Goal: Task Accomplishment & Management: Complete application form

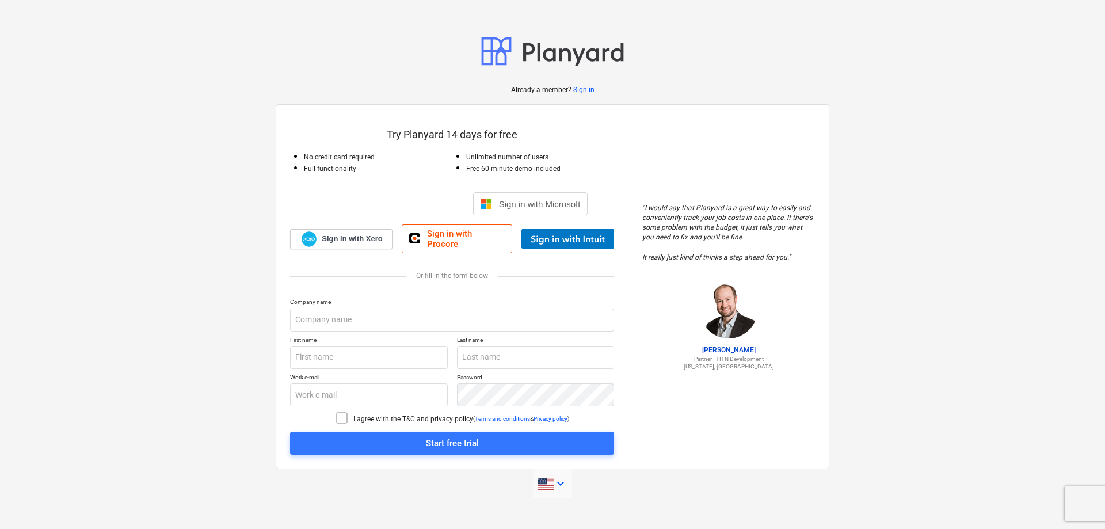
click at [560, 479] on icon "keyboard_arrow_down" at bounding box center [561, 484] width 14 height 14
type input "est"
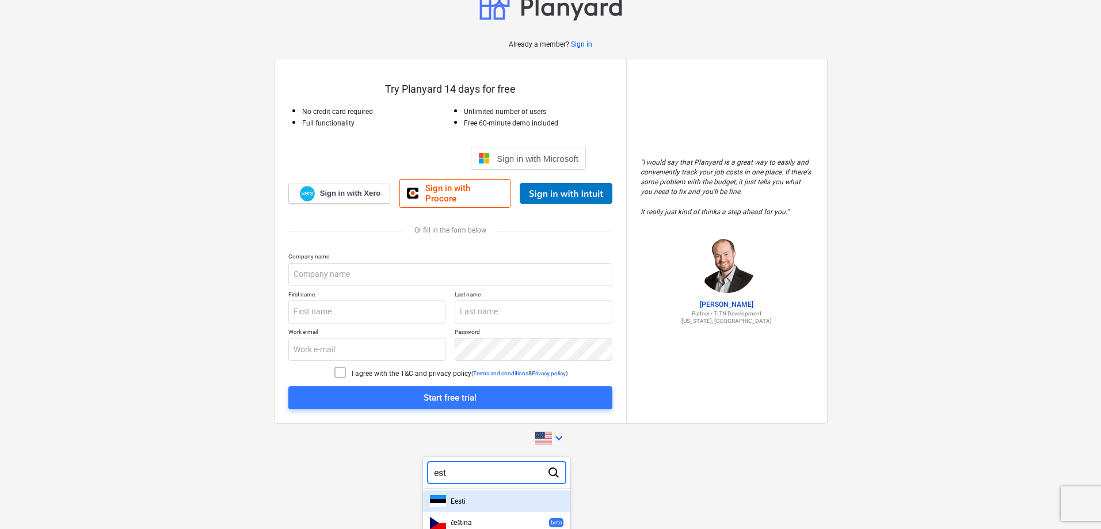
scroll to position [44, 0]
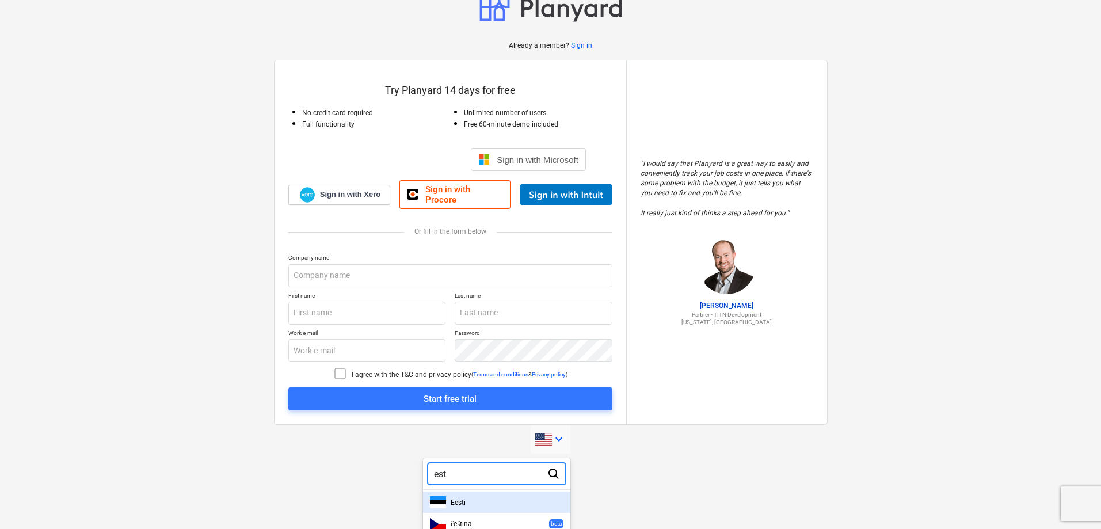
click at [508, 501] on div "Eesti" at bounding box center [497, 502] width 134 height 12
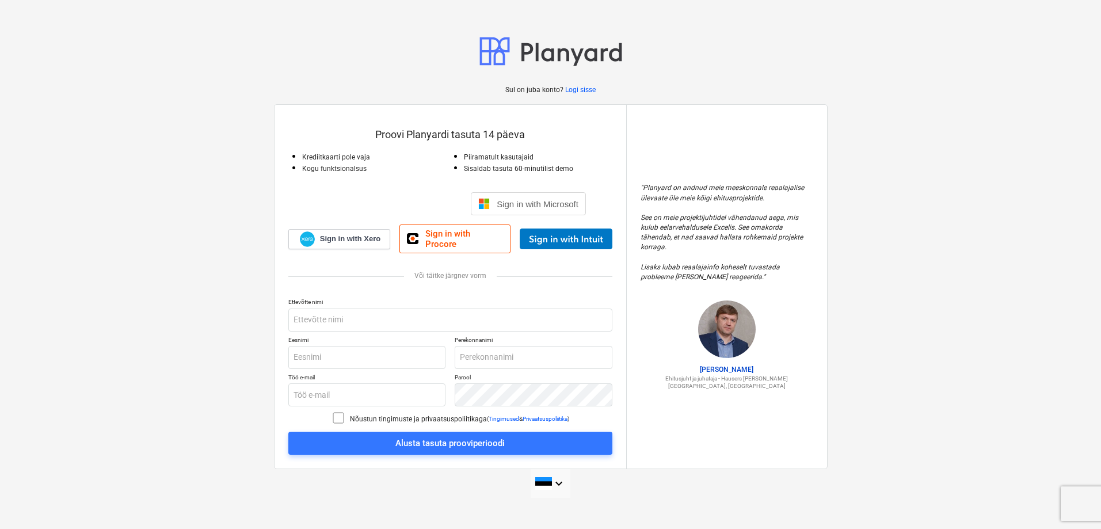
scroll to position [0, 0]
click at [325, 315] on input "text" at bounding box center [452, 320] width 324 height 23
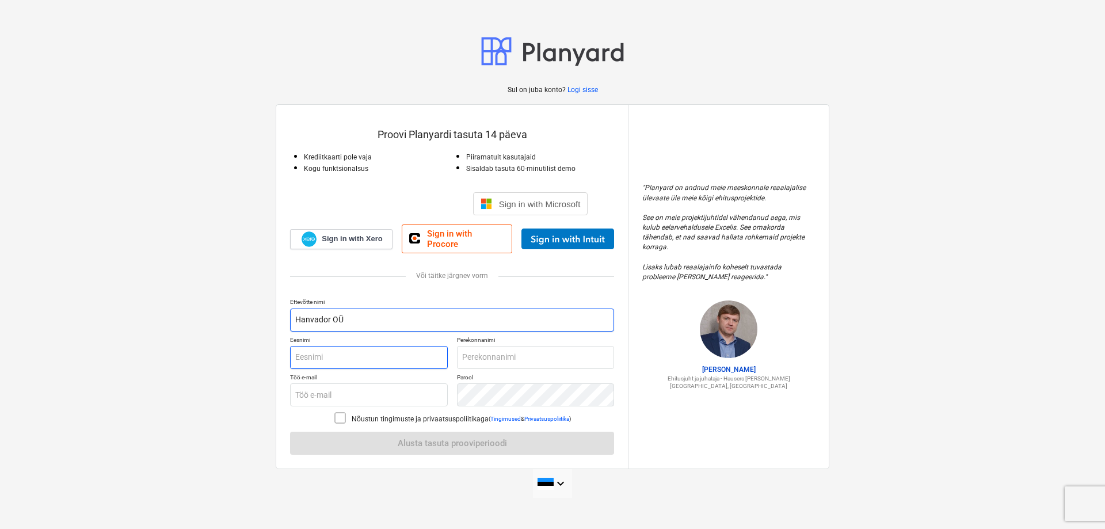
type input "Hanvador OÜ"
click at [330, 348] on input "text" at bounding box center [369, 357] width 158 height 23
type input "[PERSON_NAME]"
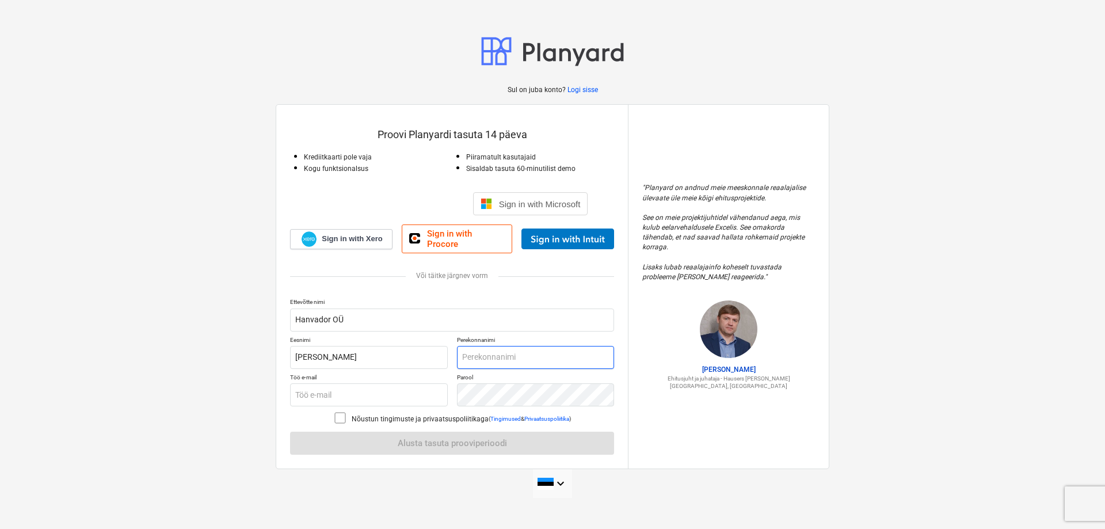
click at [474, 349] on input "text" at bounding box center [536, 357] width 158 height 23
type input "Pärnaste"
click at [351, 385] on input "text" at bounding box center [369, 394] width 158 height 23
type input "[EMAIL_ADDRESS][DOMAIN_NAME]"
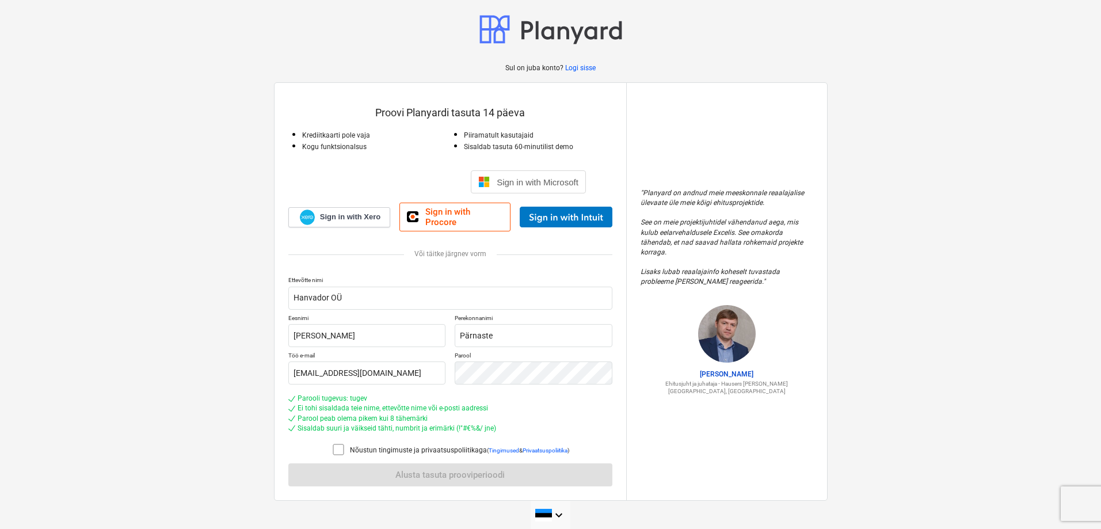
click at [342, 444] on icon at bounding box center [338, 449] width 10 height 10
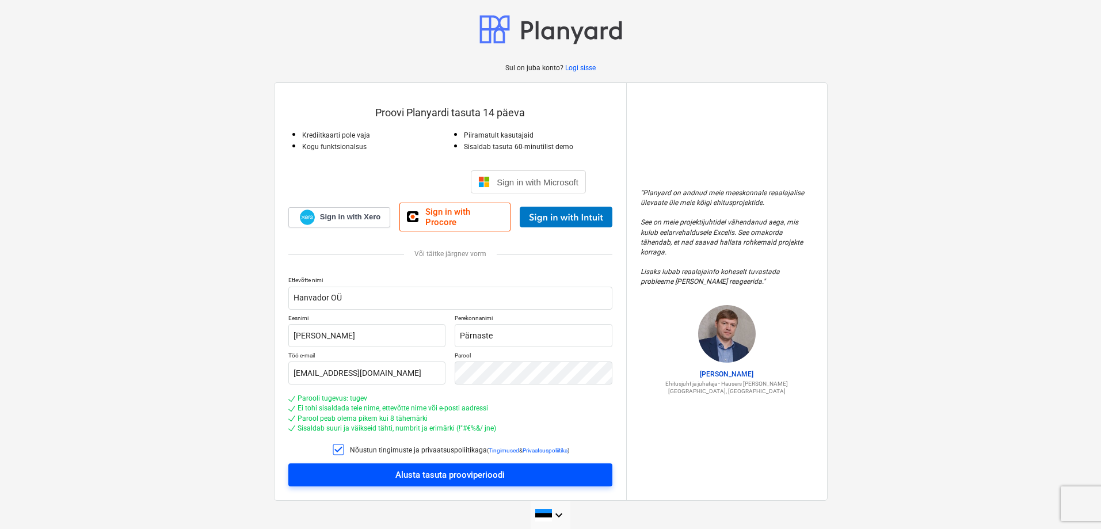
click at [439, 477] on button "Alusta tasuta prooviperioodi" at bounding box center [450, 474] width 324 height 23
